Goal: Download file/media

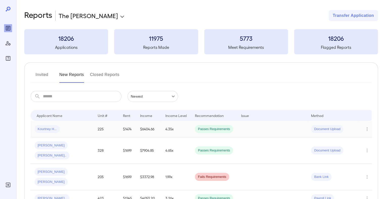
click at [71, 129] on div "Kourtney H..." at bounding box center [62, 129] width 55 height 8
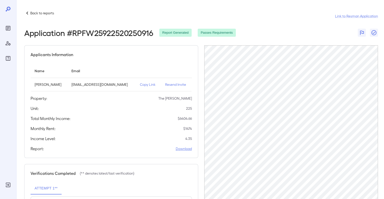
click at [184, 151] on link "Download" at bounding box center [184, 149] width 16 height 5
